Goal: Task Accomplishment & Management: Use online tool/utility

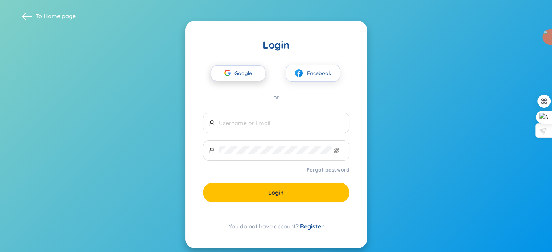
click at [244, 71] on span "Google" at bounding box center [245, 73] width 21 height 15
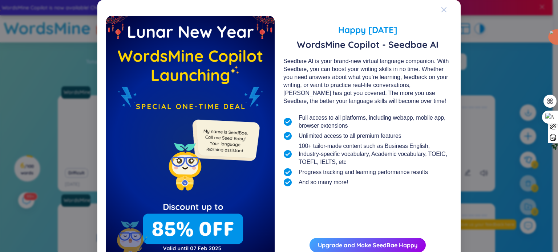
click at [441, 10] on icon "Close" at bounding box center [443, 9] width 5 height 5
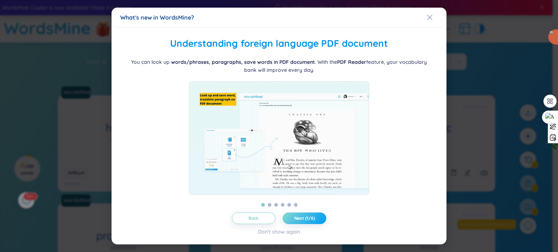
click at [301, 221] on span "Next (1/6)" at bounding box center [304, 219] width 21 height 6
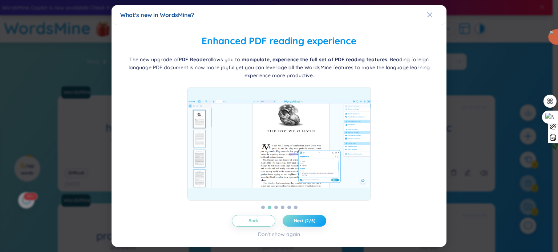
click at [301, 223] on span "Next (2/6)" at bounding box center [304, 221] width 21 height 6
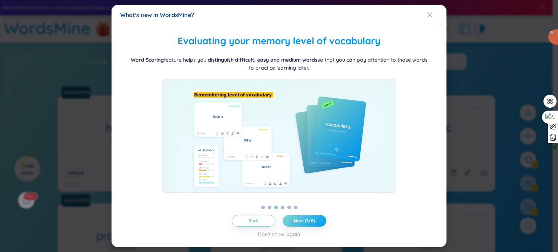
click at [301, 223] on span "Next (3/6)" at bounding box center [304, 221] width 21 height 6
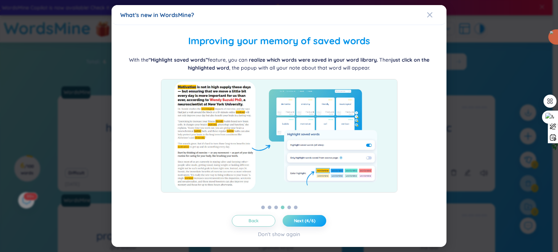
click at [301, 223] on span "Next (4/6)" at bounding box center [304, 221] width 21 height 6
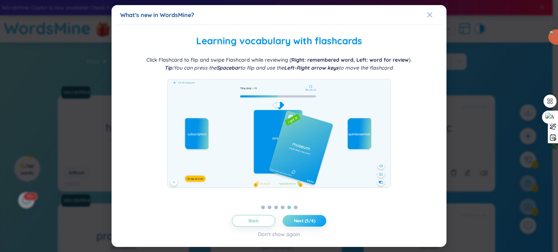
click at [301, 223] on span "Next (5/6)" at bounding box center [304, 221] width 21 height 6
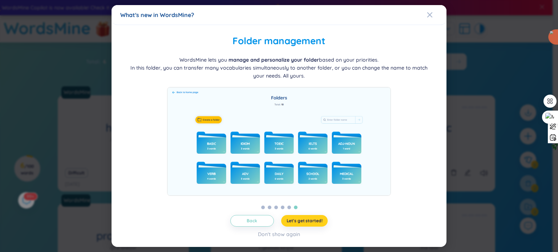
click at [301, 223] on span "Let's get started!" at bounding box center [304, 221] width 36 height 6
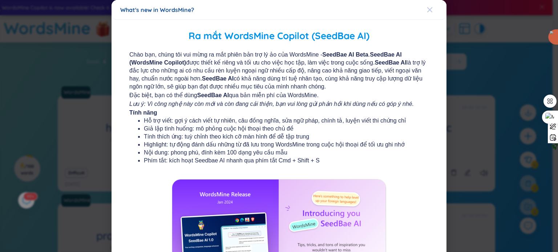
click at [427, 8] on icon "Close" at bounding box center [429, 9] width 5 height 5
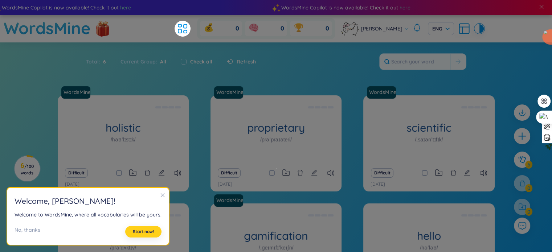
click at [146, 234] on span "Start now!" at bounding box center [143, 232] width 21 height 6
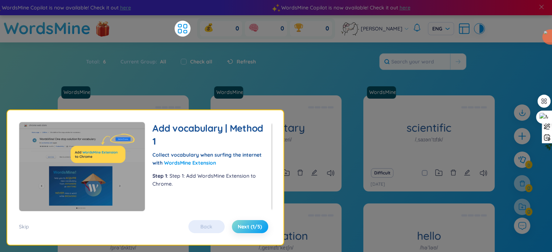
click at [249, 226] on span "Next (1/5)" at bounding box center [250, 226] width 24 height 7
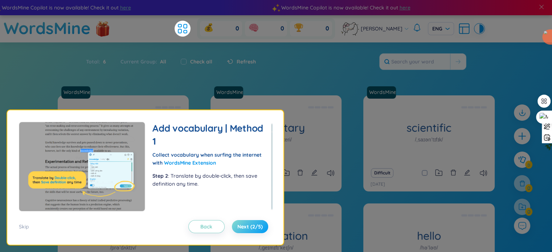
click at [249, 226] on span "Next (2/5)" at bounding box center [249, 226] width 25 height 7
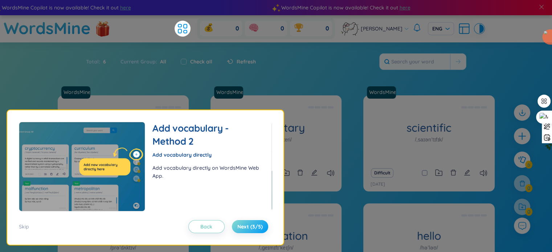
click at [249, 226] on span "Next (3/5)" at bounding box center [249, 226] width 25 height 7
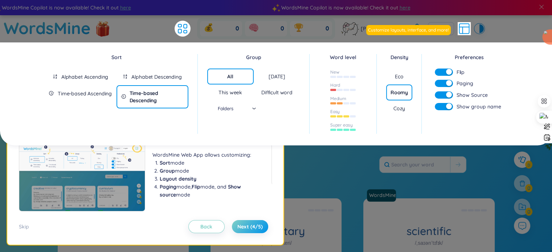
click at [271, 78] on div "Today" at bounding box center [277, 76] width 17 height 7
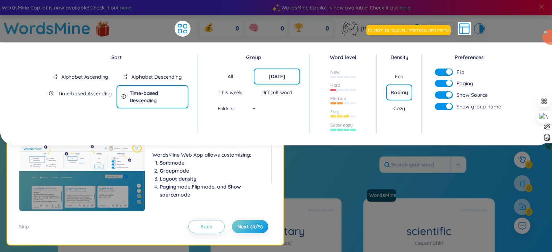
click at [235, 109] on input "search" at bounding box center [228, 108] width 38 height 11
click at [504, 14] on div "WordsMine Copilot is now available! Check it out here WordsMine Copilot is now …" at bounding box center [275, 7] width 1134 height 15
click at [184, 29] on icon at bounding box center [182, 28] width 13 height 13
